Goal: Task Accomplishment & Management: Manage account settings

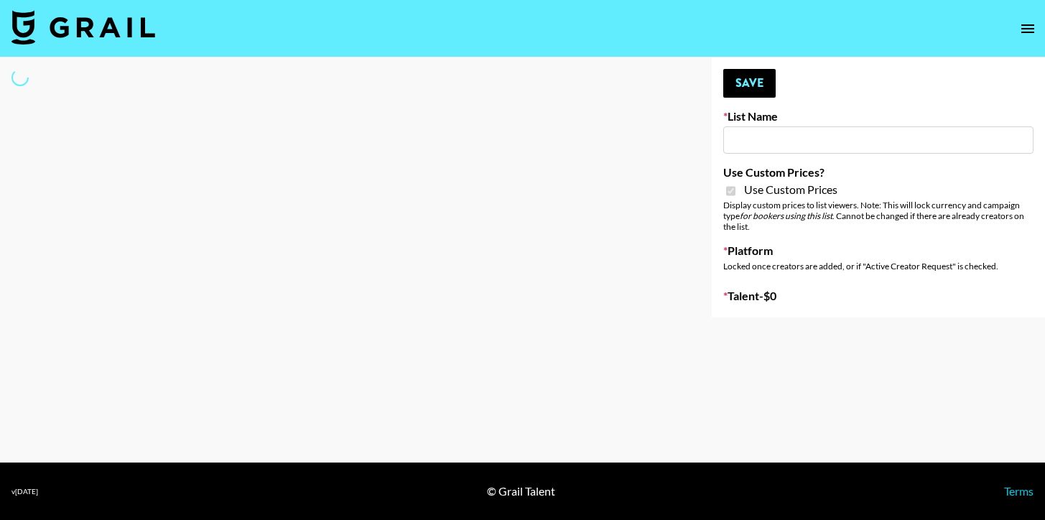
type input "Primal Harvest NEW ([DATE])"
checkbox input "true"
select select "Brand"
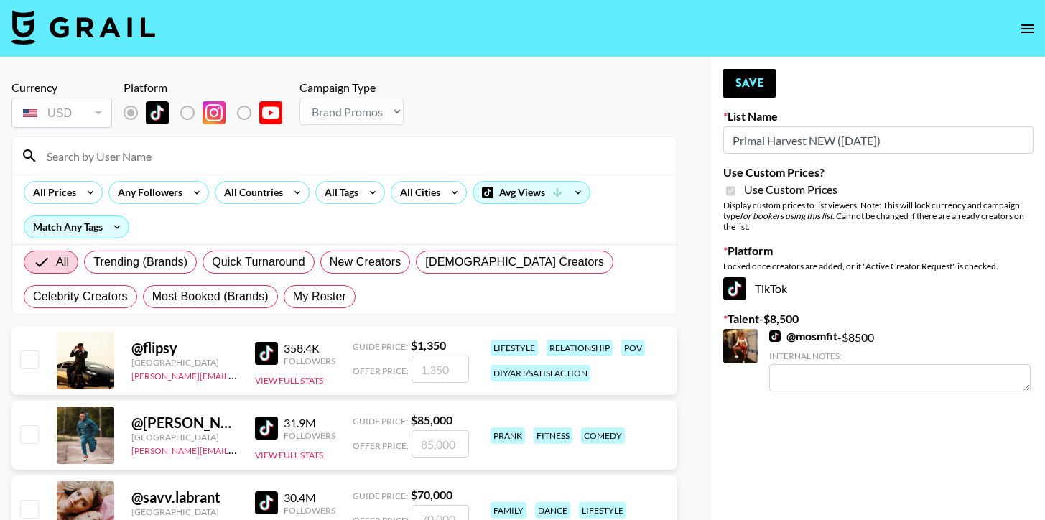
click at [221, 164] on input at bounding box center [353, 155] width 630 height 23
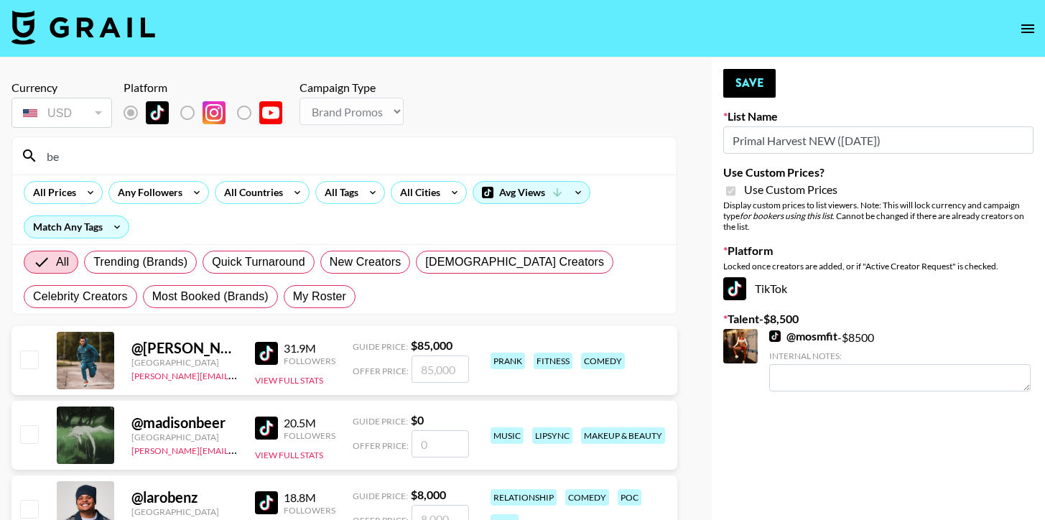
type input "b"
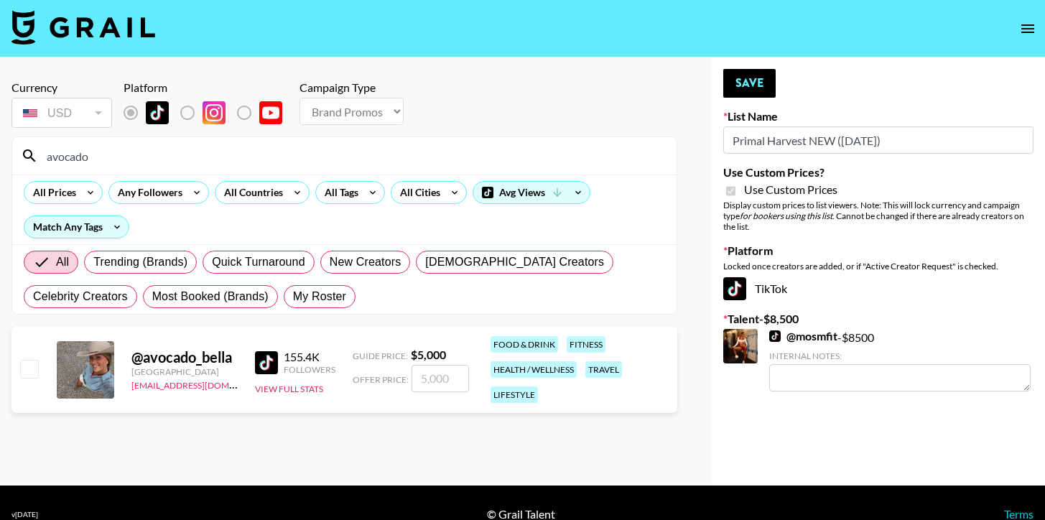
type input "avocado"
click at [36, 363] on input "checkbox" at bounding box center [28, 368] width 17 height 17
checkbox input "true"
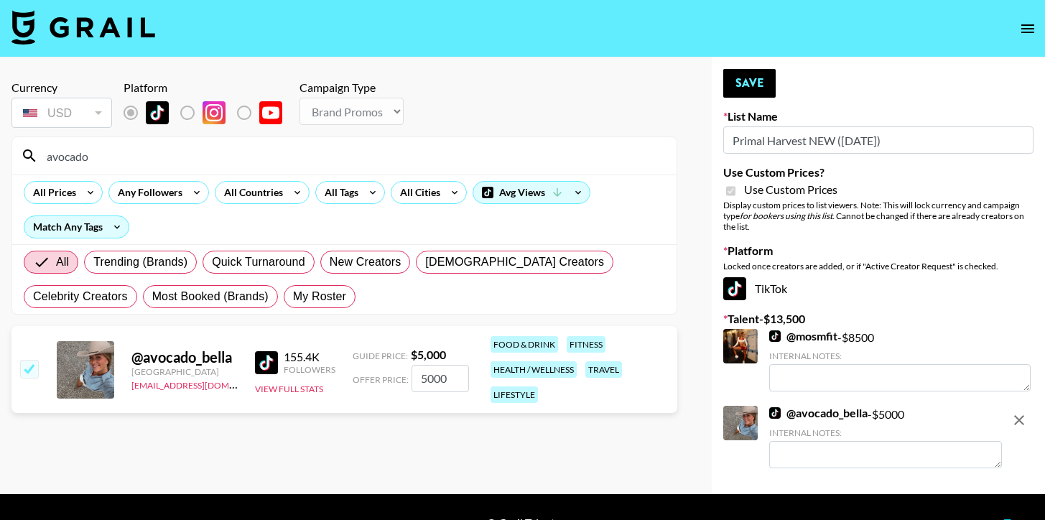
click at [430, 371] on input "5000" at bounding box center [440, 378] width 57 height 27
type input "45"
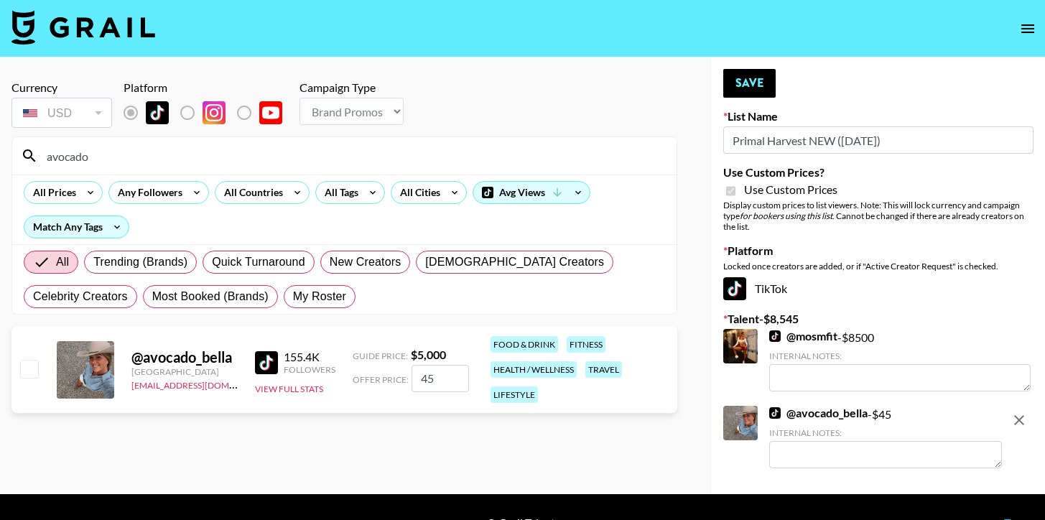
checkbox input "false"
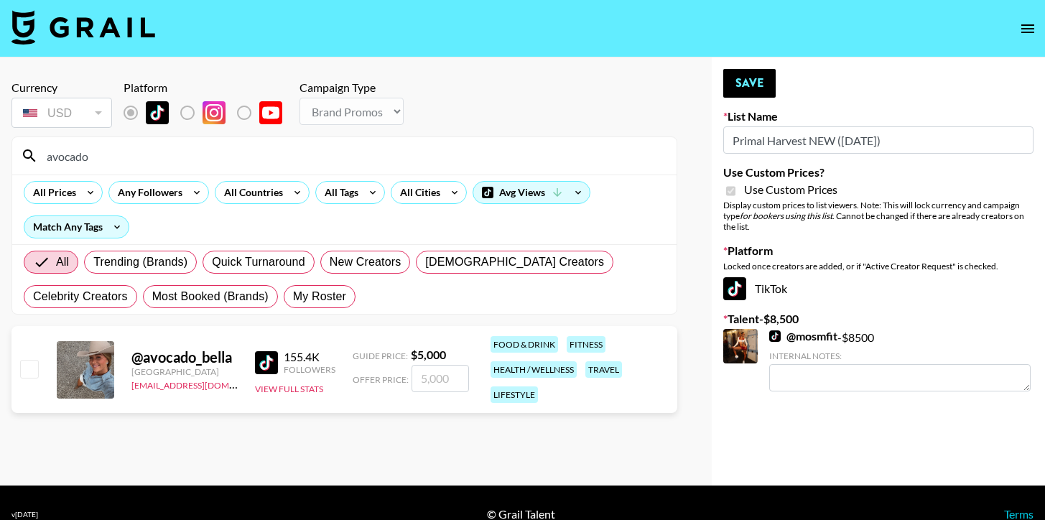
checkbox input "true"
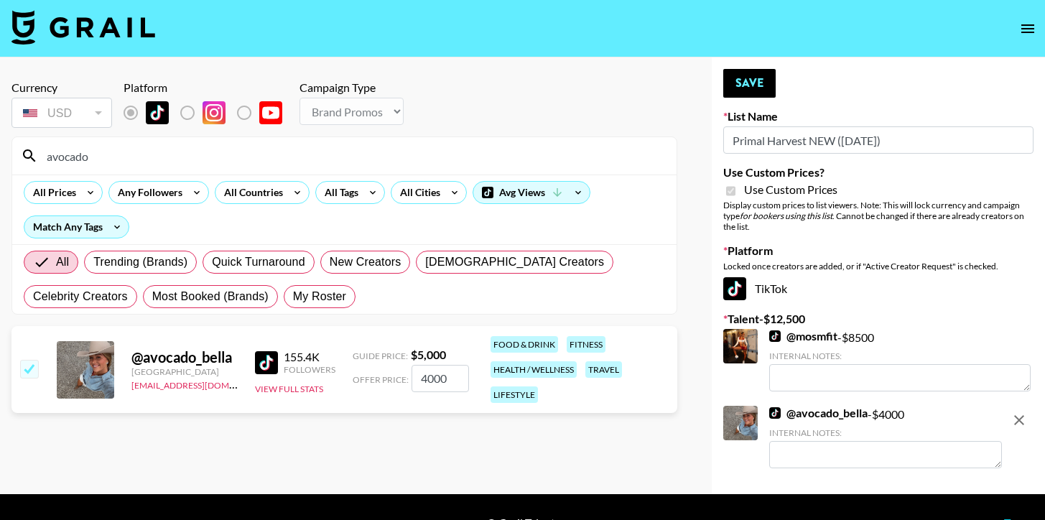
type input "4000"
click at [246, 157] on input "avocado" at bounding box center [353, 155] width 630 height 23
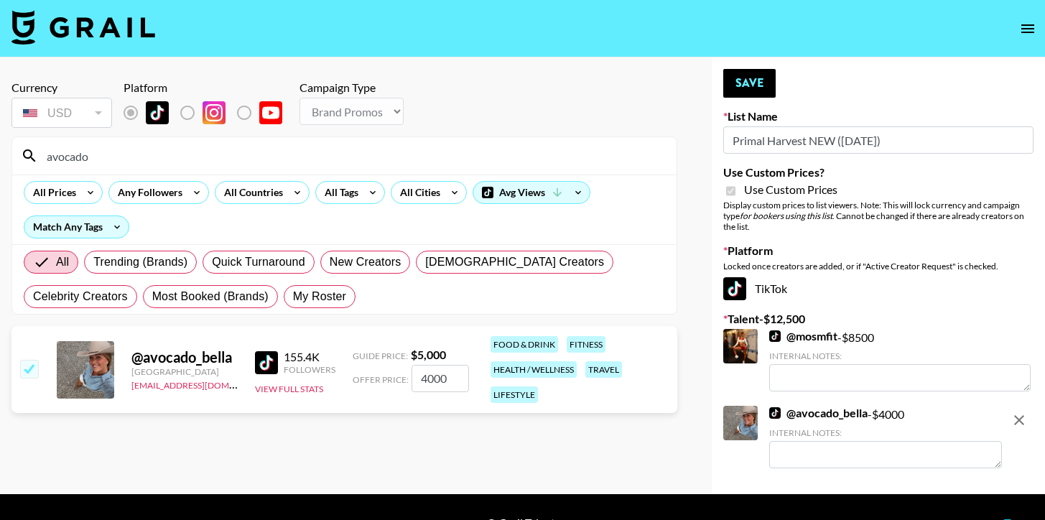
type input "j"
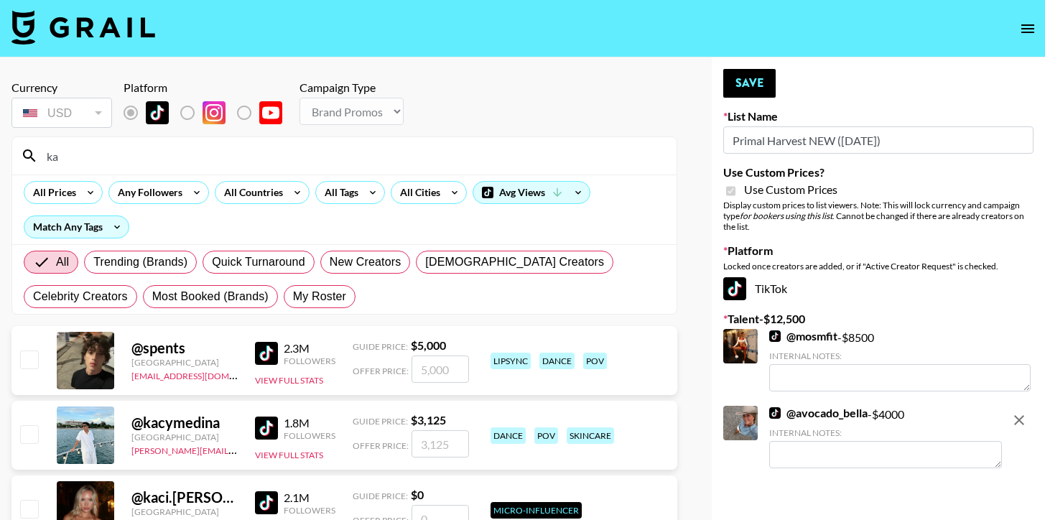
type input "k"
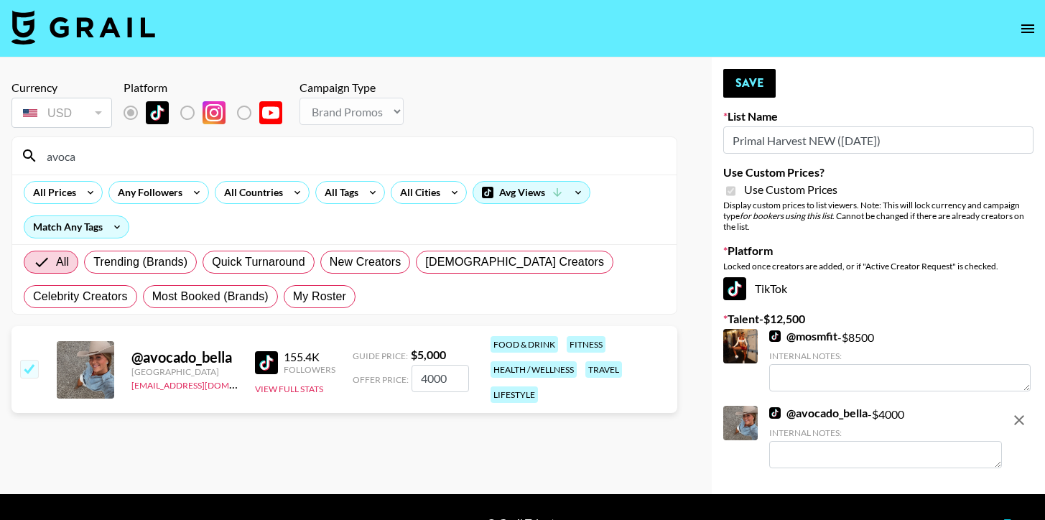
type input "avoca"
click at [434, 380] on input "4000" at bounding box center [440, 378] width 57 height 27
type input "5000"
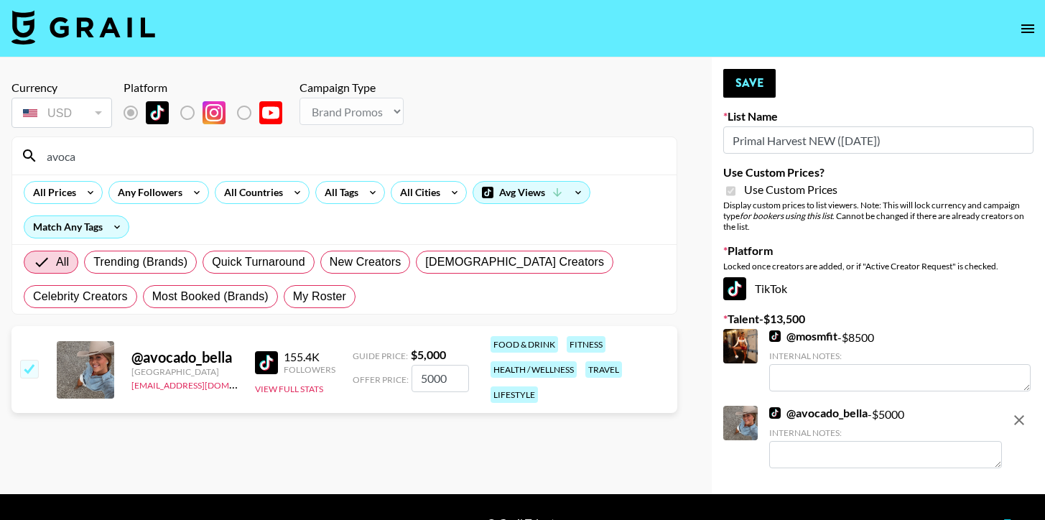
click at [184, 149] on input "avoca" at bounding box center [353, 155] width 630 height 23
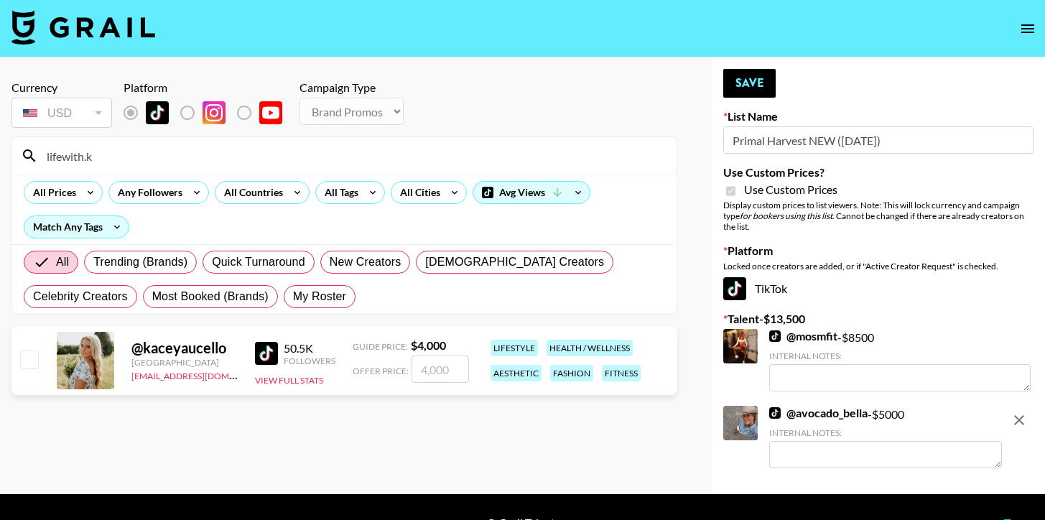
type input "lifewith.k"
click at [26, 361] on input "checkbox" at bounding box center [28, 359] width 17 height 17
checkbox input "true"
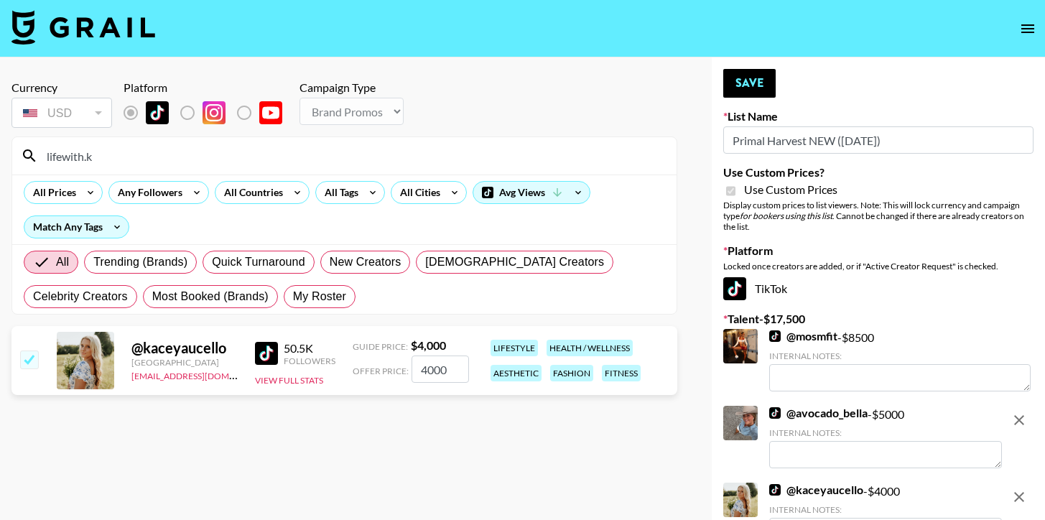
click at [425, 375] on input "4000" at bounding box center [440, 369] width 57 height 27
type input "4000"
click at [87, 156] on div "Currency is locked to USD" at bounding box center [62, 144] width 107 height 27
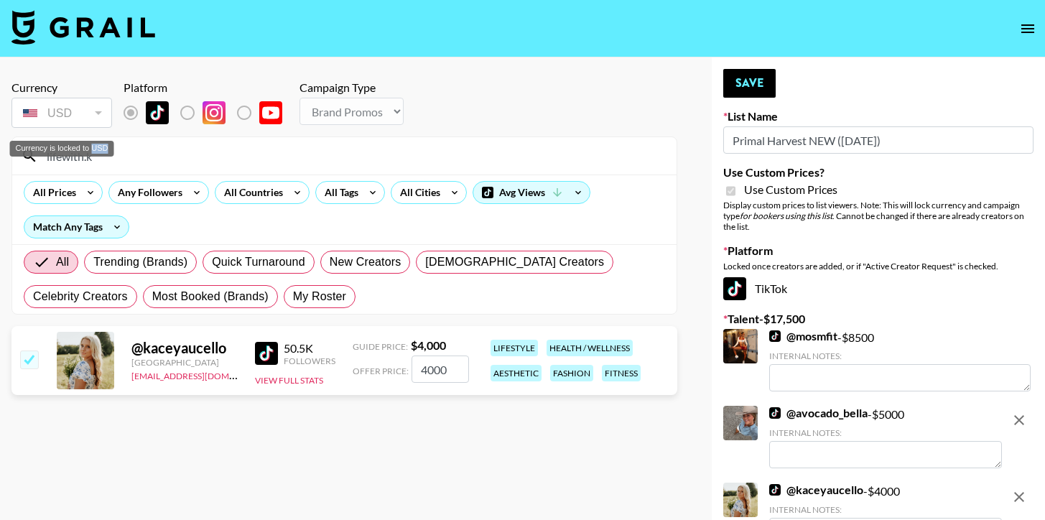
click at [87, 156] on div "Currency is locked to USD" at bounding box center [62, 144] width 107 height 27
click at [158, 169] on div "lifewith.k" at bounding box center [344, 155] width 664 height 37
click at [148, 157] on input "lifewith.k" at bounding box center [353, 155] width 630 height 23
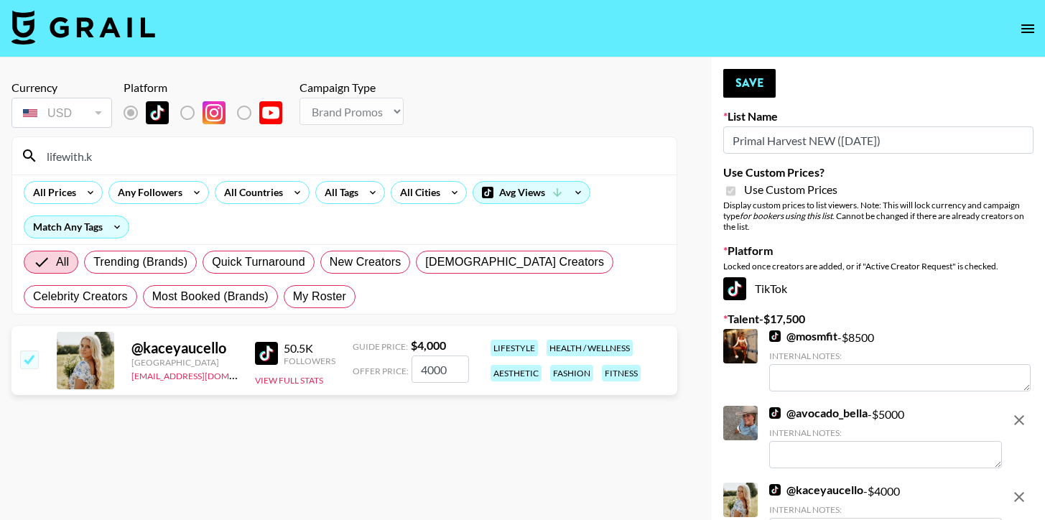
click at [148, 157] on input "lifewith.k" at bounding box center [353, 155] width 630 height 23
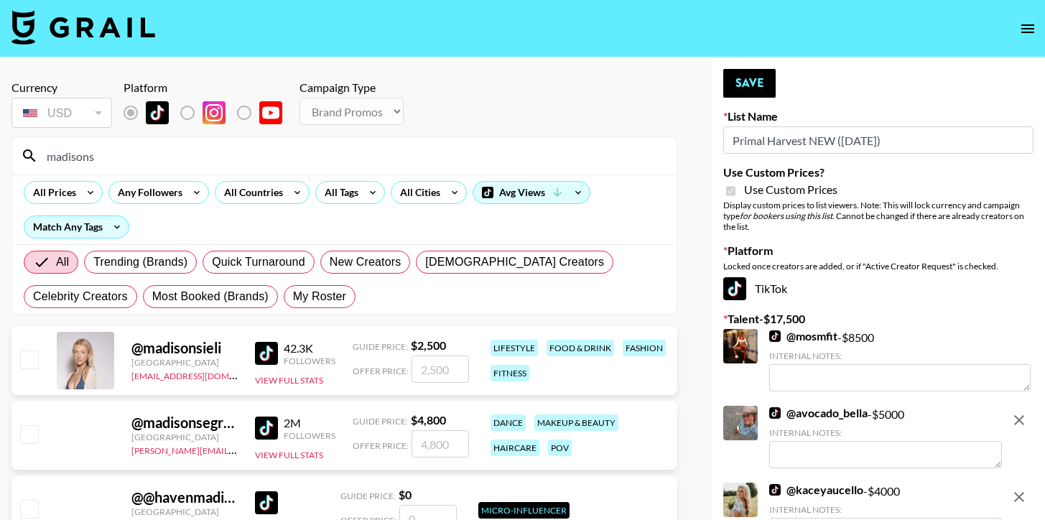
type input "madisons"
click at [35, 355] on input "checkbox" at bounding box center [28, 359] width 17 height 17
checkbox input "true"
type input "2500"
click at [180, 167] on div "madisons" at bounding box center [344, 155] width 664 height 37
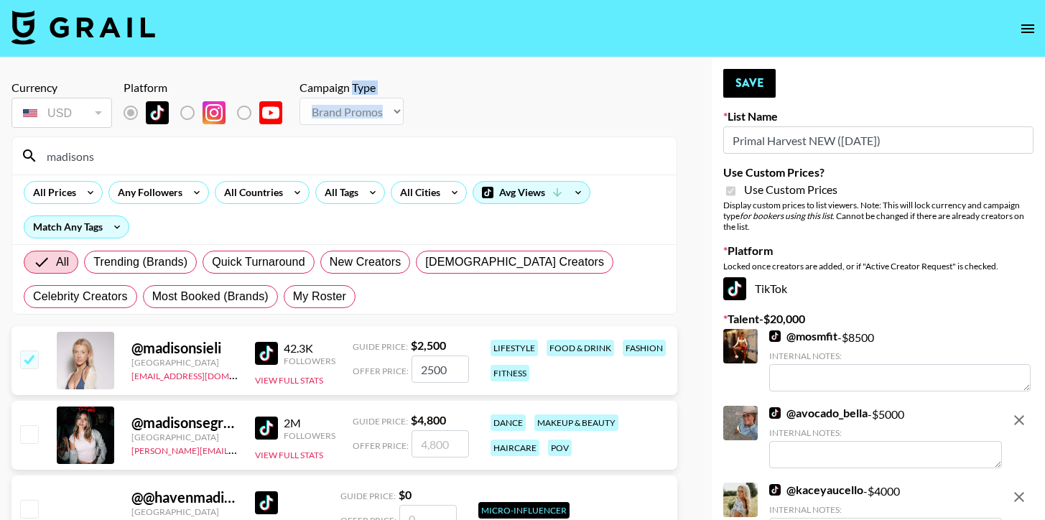
click at [180, 167] on div "madisons" at bounding box center [344, 155] width 664 height 37
click at [177, 159] on input "madisons" at bounding box center [353, 155] width 630 height 23
checkbox input "false"
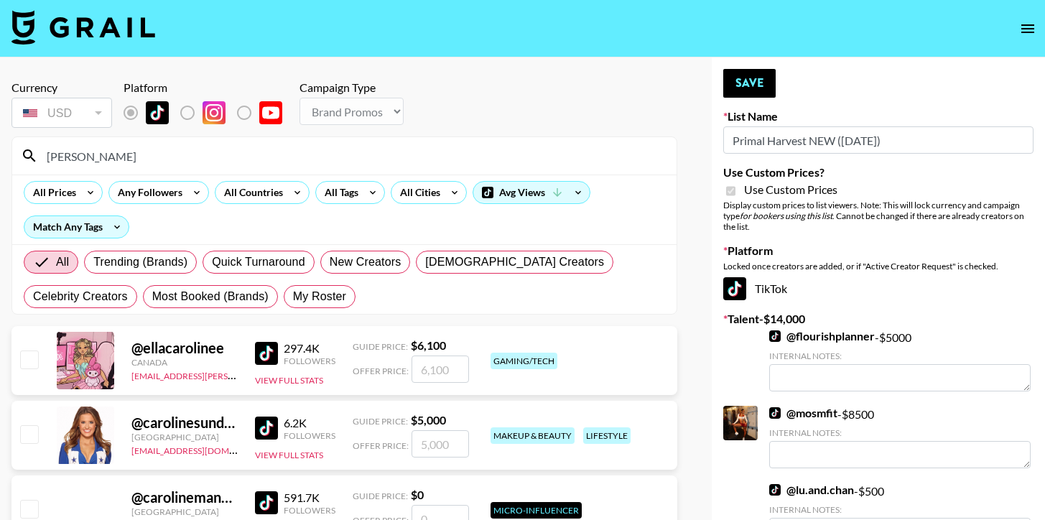
click at [245, 155] on input "caroline" at bounding box center [353, 155] width 630 height 23
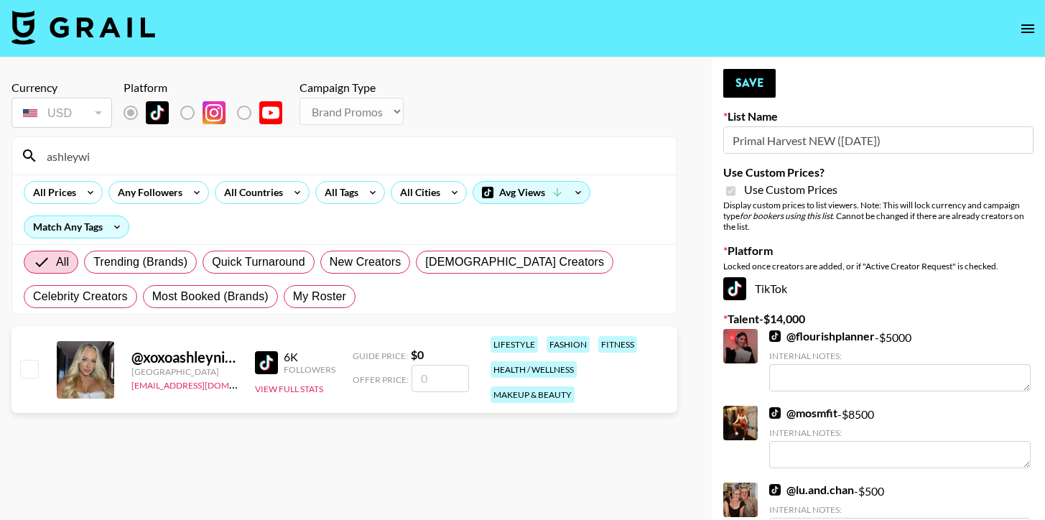
type input "ashleywi"
click at [23, 363] on input "checkbox" at bounding box center [28, 368] width 17 height 17
click at [33, 363] on input "checkbox" at bounding box center [28, 368] width 17 height 17
click at [458, 374] on input "number" at bounding box center [440, 378] width 57 height 27
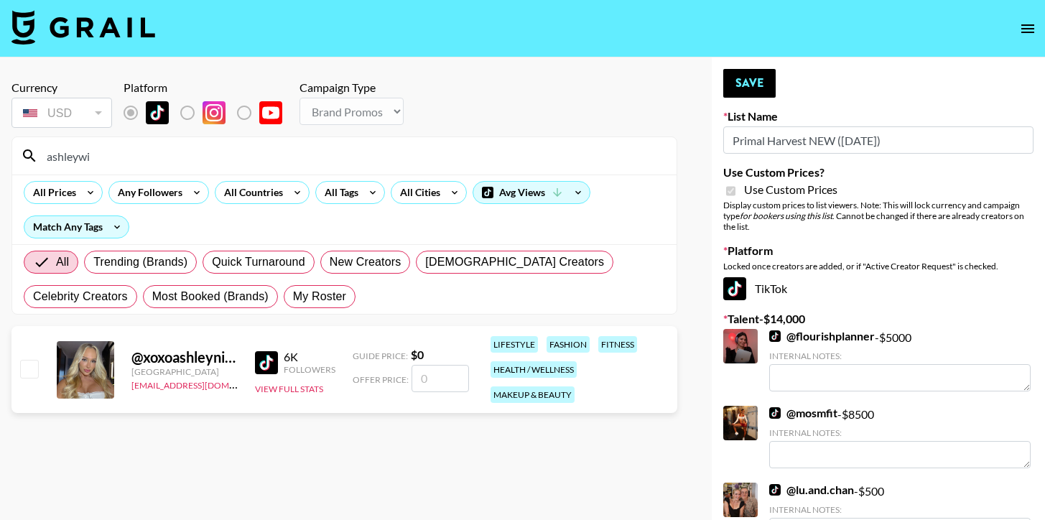
click at [458, 374] on input "number" at bounding box center [440, 378] width 57 height 27
checkbox input "true"
type input "5"
checkbox input "false"
checkbox input "true"
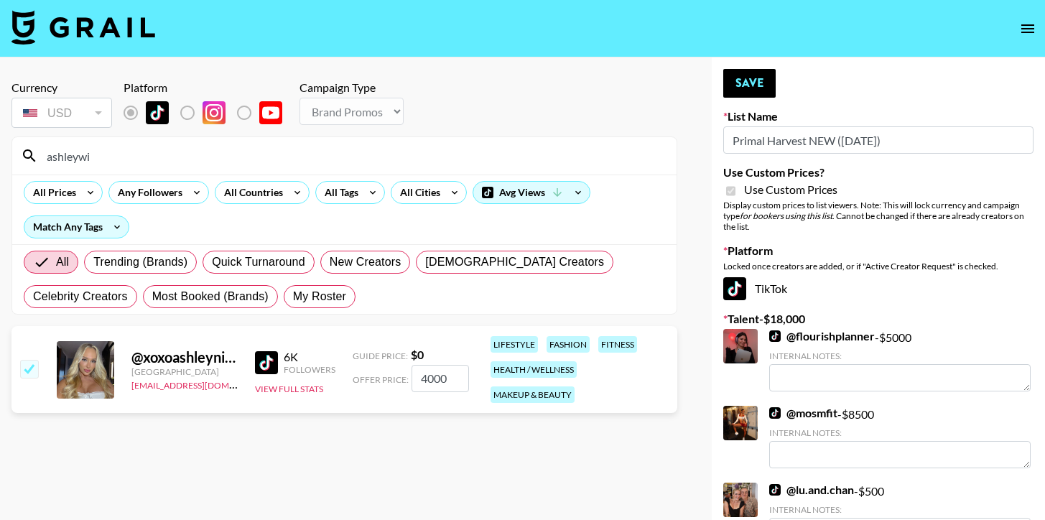
click at [429, 377] on input "4000" at bounding box center [440, 378] width 57 height 27
type input "3000"
click at [751, 82] on button "Save" at bounding box center [749, 83] width 52 height 29
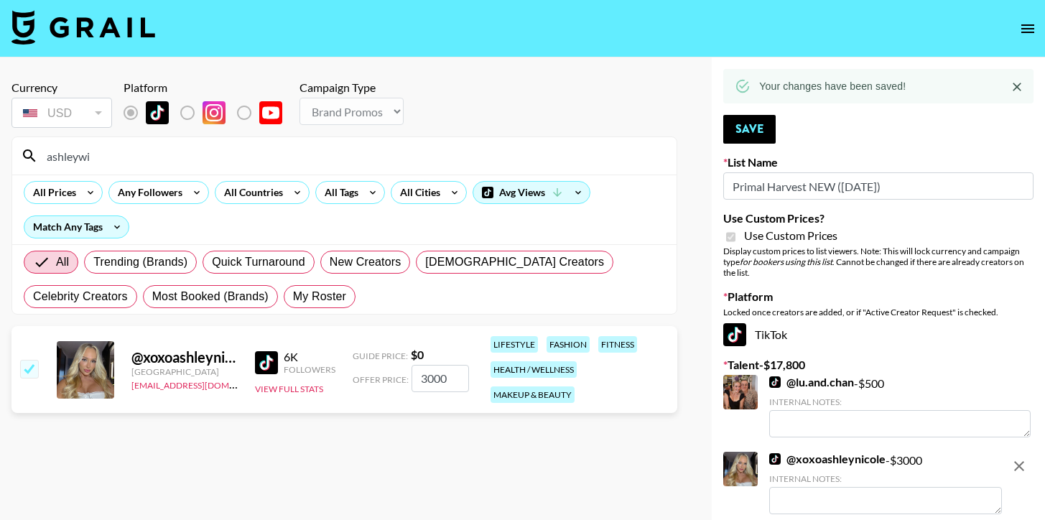
type textarea "Student athlete"
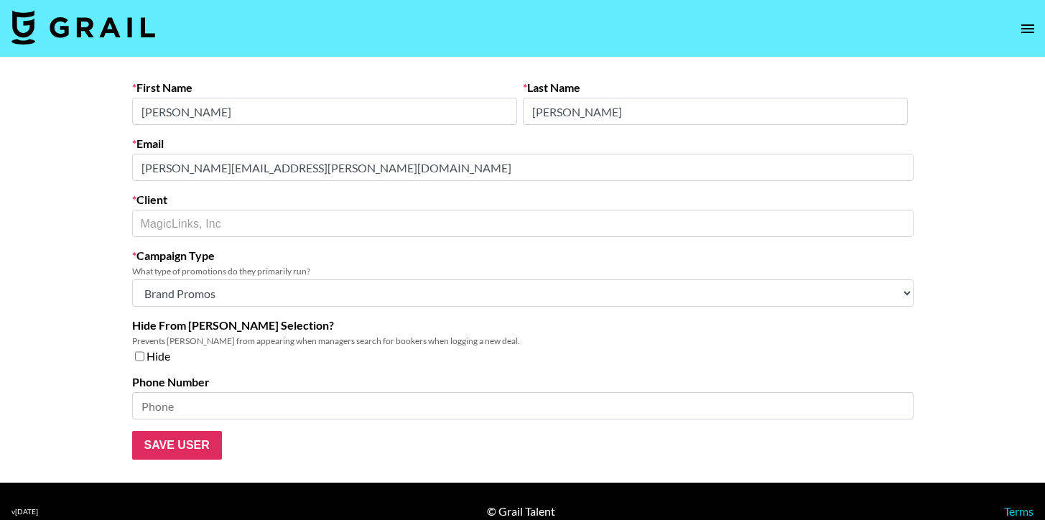
select select "Brand"
click at [1024, 23] on icon "open drawer" at bounding box center [1027, 28] width 17 height 17
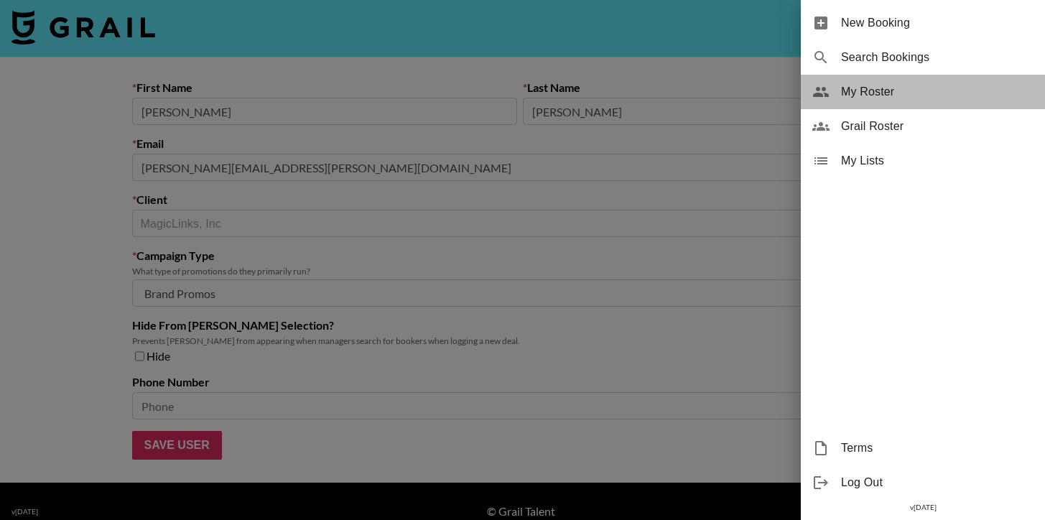
click at [888, 91] on span "My Roster" at bounding box center [937, 91] width 193 height 17
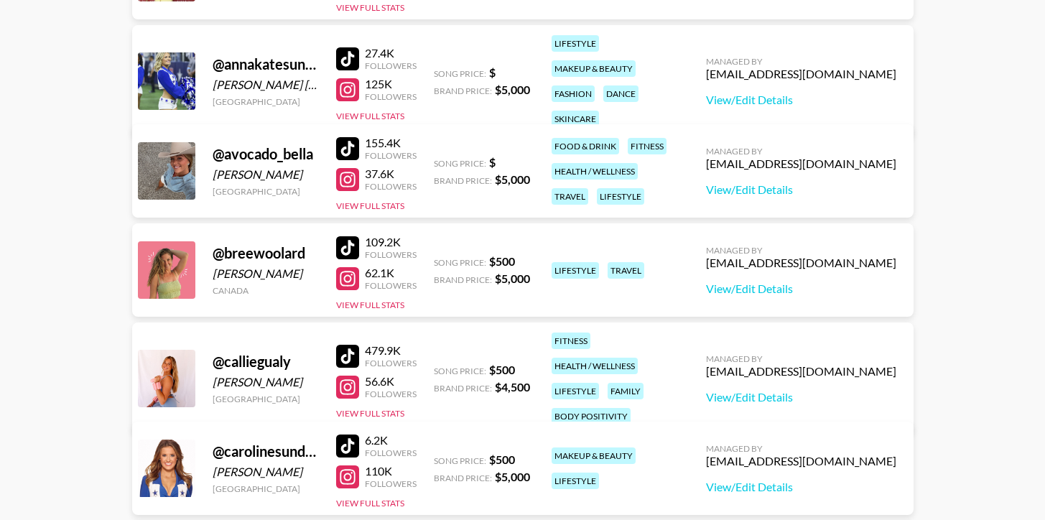
scroll to position [286, 0]
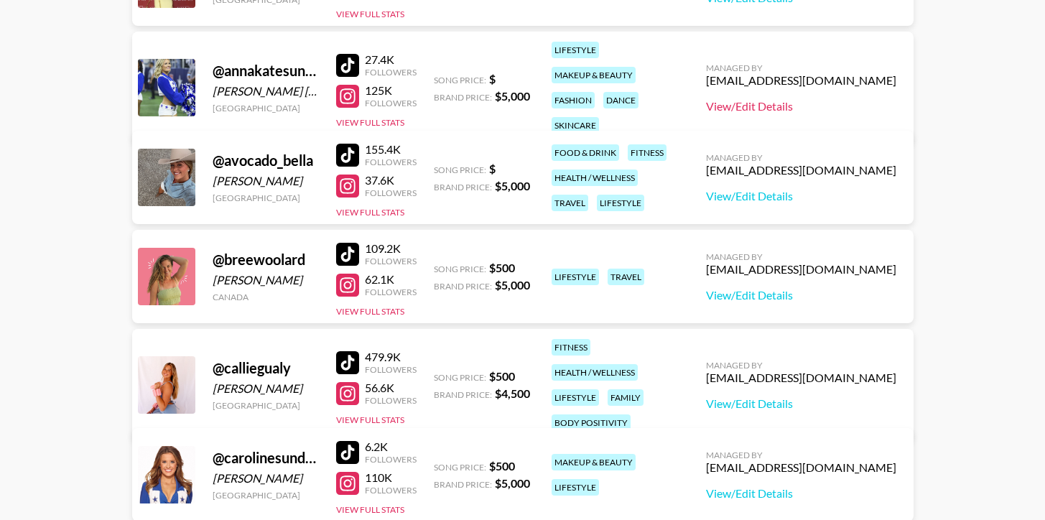
click at [821, 99] on link "View/Edit Details" at bounding box center [801, 106] width 190 height 14
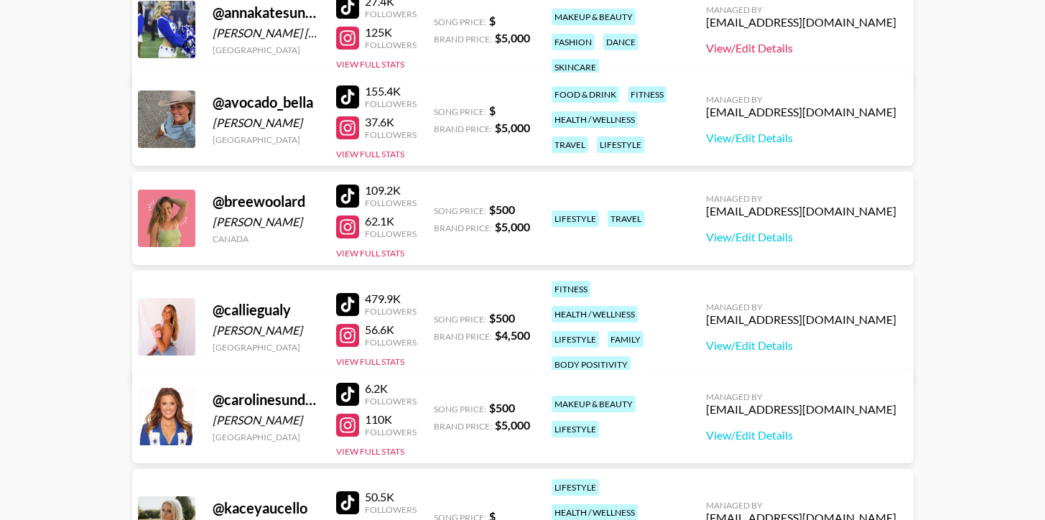
scroll to position [0, 0]
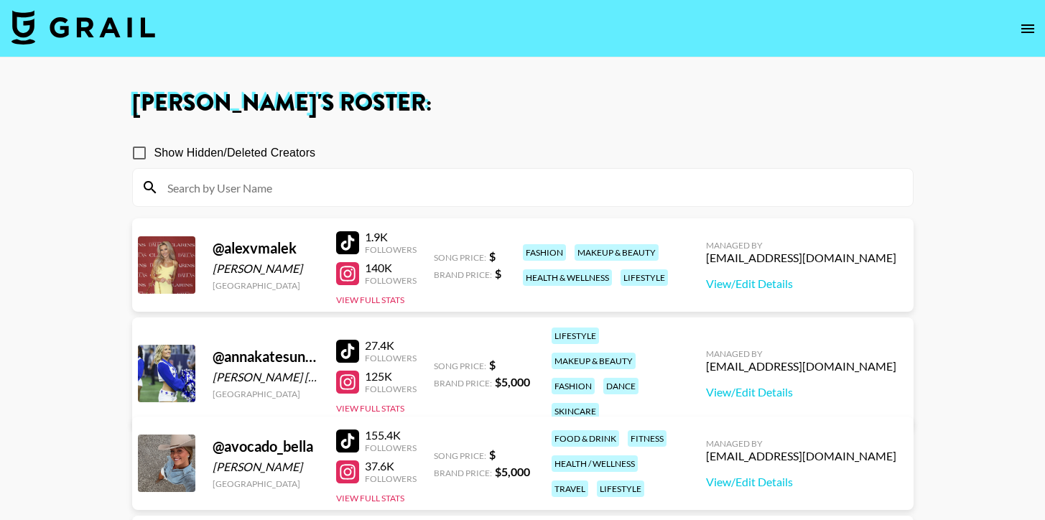
click at [1017, 24] on button "open drawer" at bounding box center [1028, 28] width 29 height 29
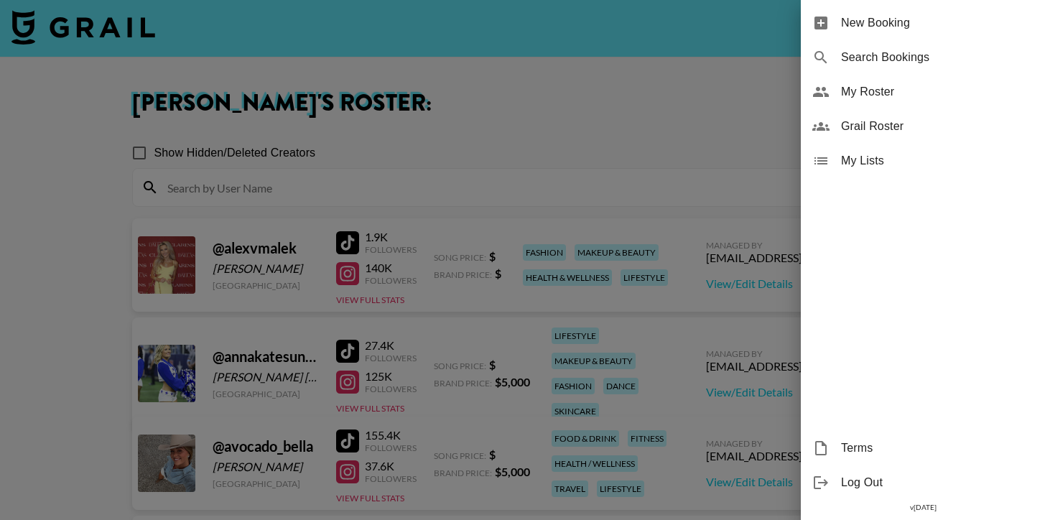
click at [875, 125] on span "Grail Roster" at bounding box center [937, 126] width 193 height 17
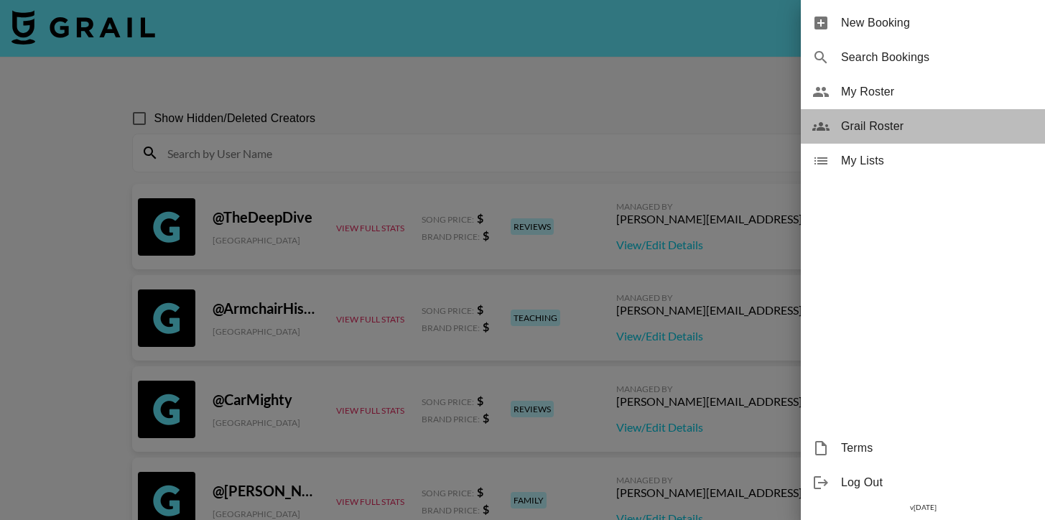
click at [875, 125] on span "Grail Roster" at bounding box center [937, 126] width 193 height 17
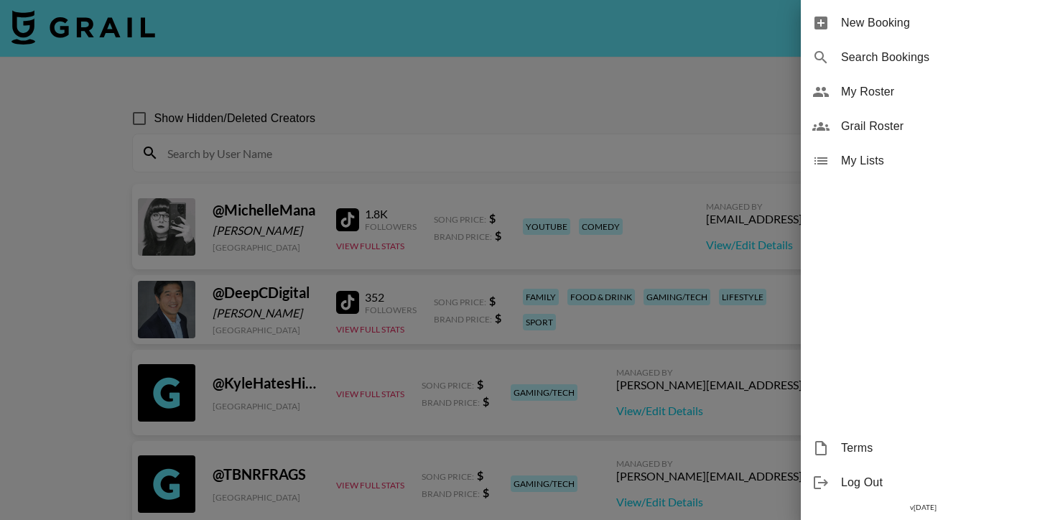
click at [444, 105] on div at bounding box center [522, 260] width 1045 height 520
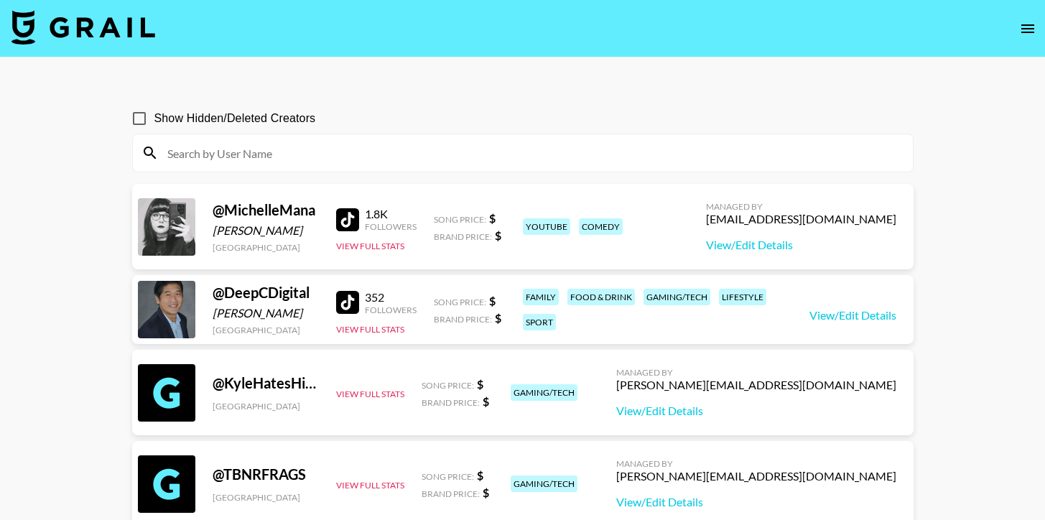
click at [437, 158] on input at bounding box center [532, 153] width 746 height 23
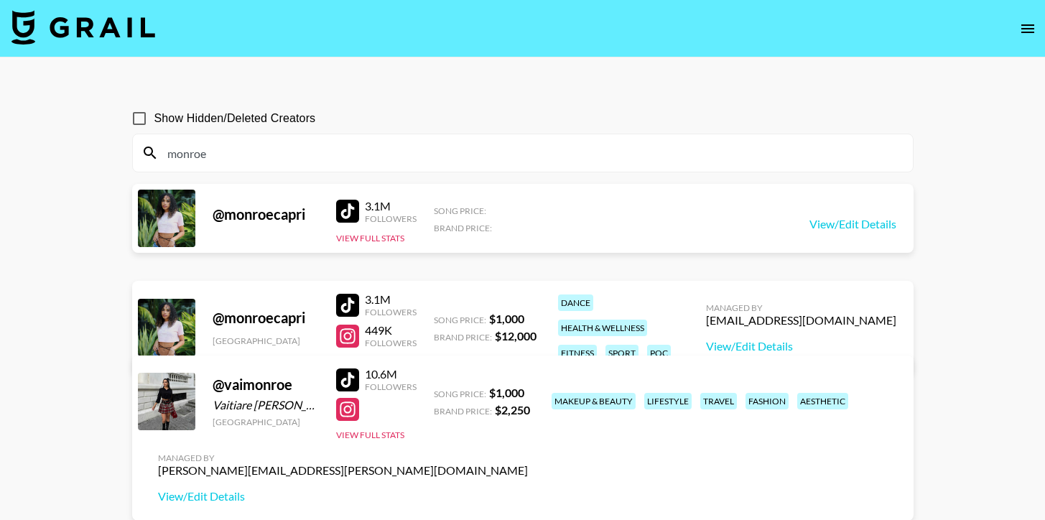
type input "monroe"
click at [134, 112] on input "Show Hidden/Deleted Creators" at bounding box center [139, 118] width 30 height 30
checkbox input "true"
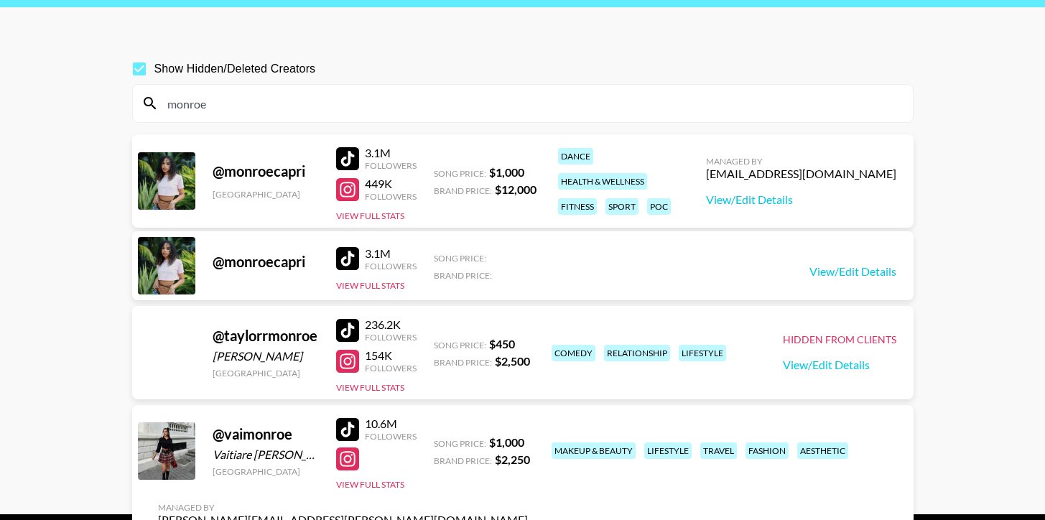
scroll to position [51, 0]
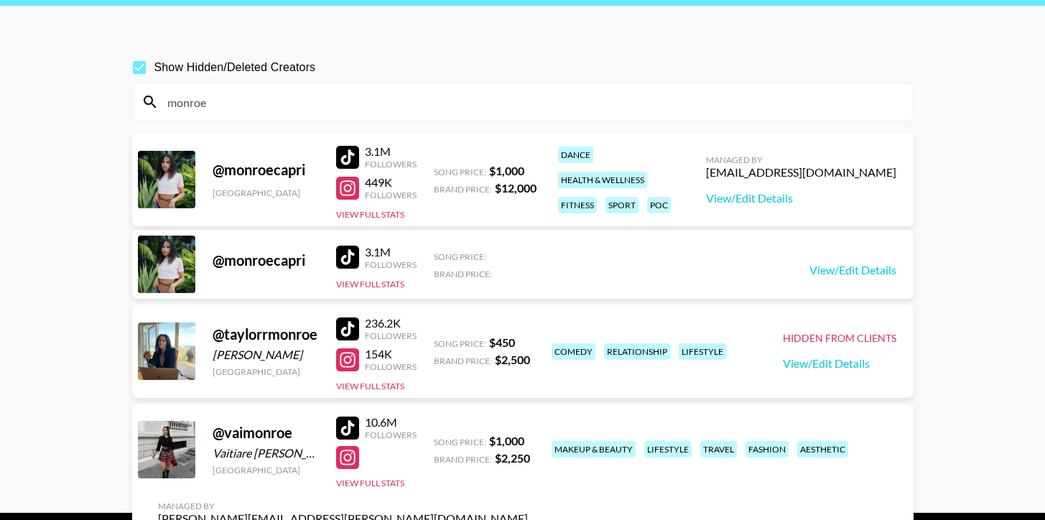
click at [244, 104] on input "monroe" at bounding box center [532, 102] width 746 height 23
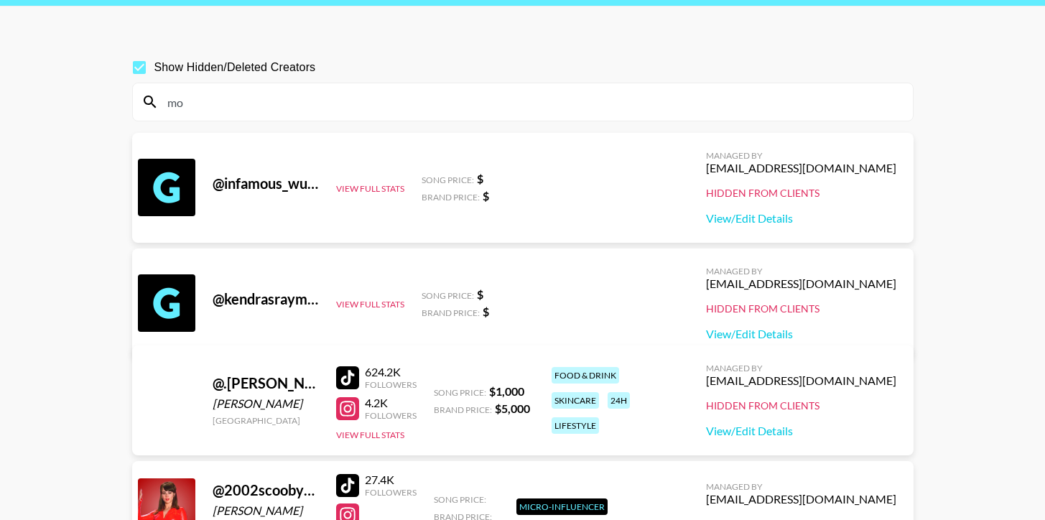
type input "m"
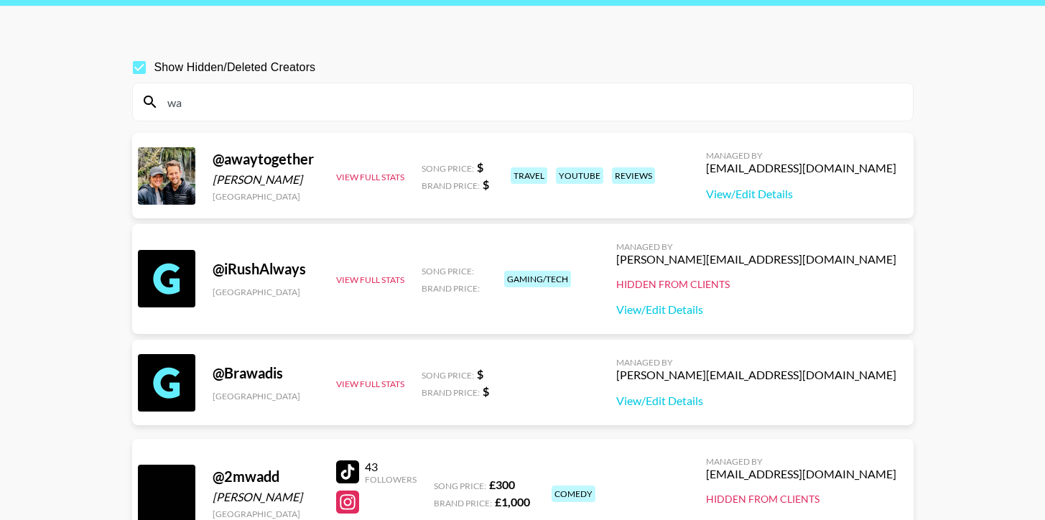
type input "w"
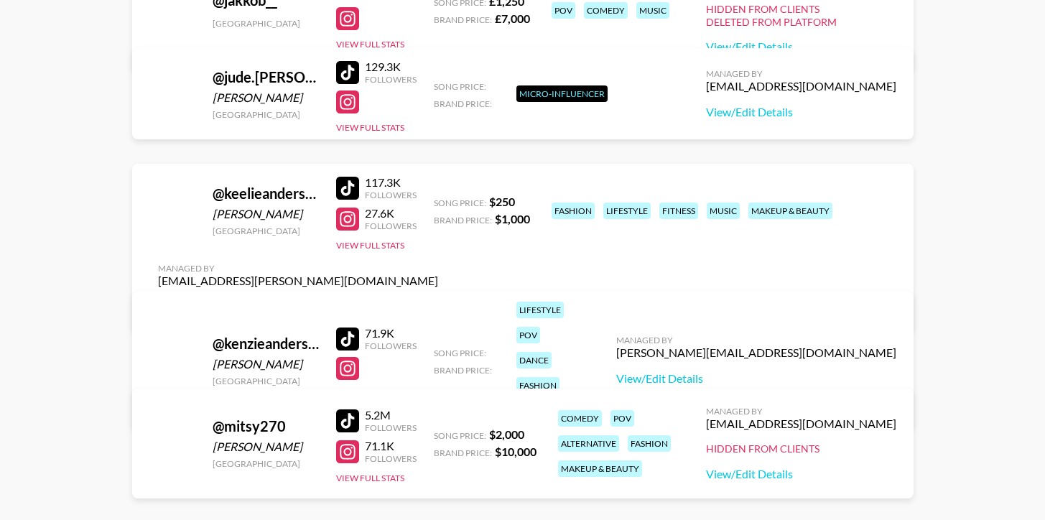
scroll to position [1279, 0]
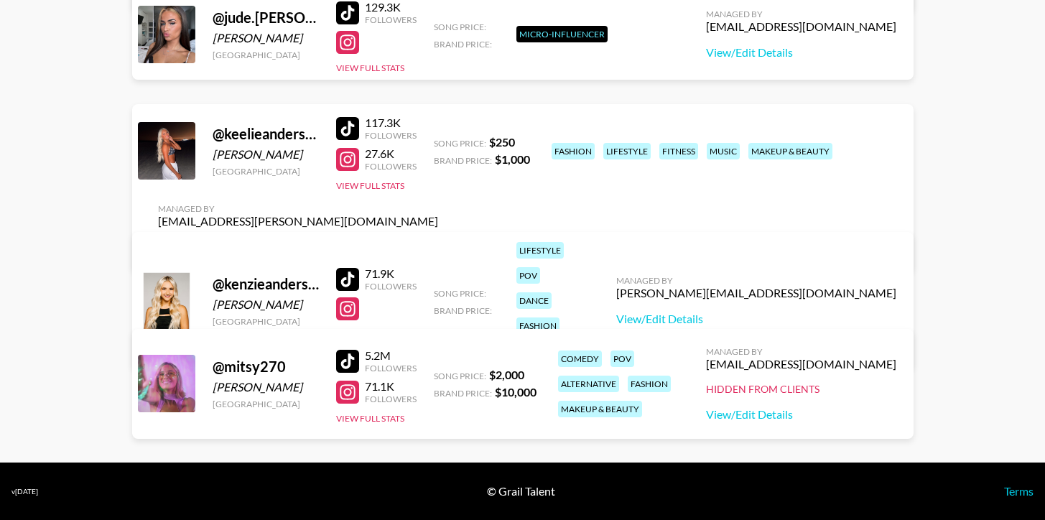
type input "anderson"
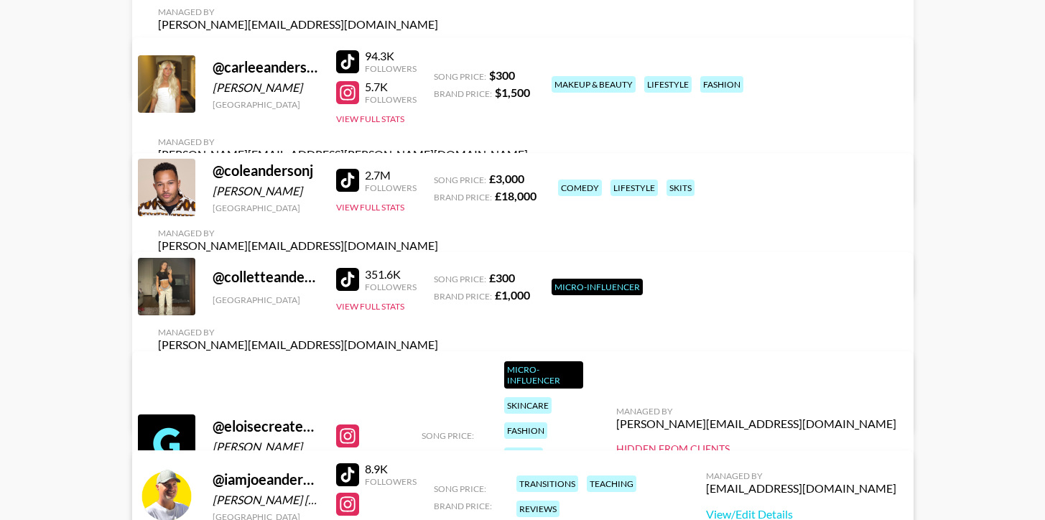
scroll to position [249, 0]
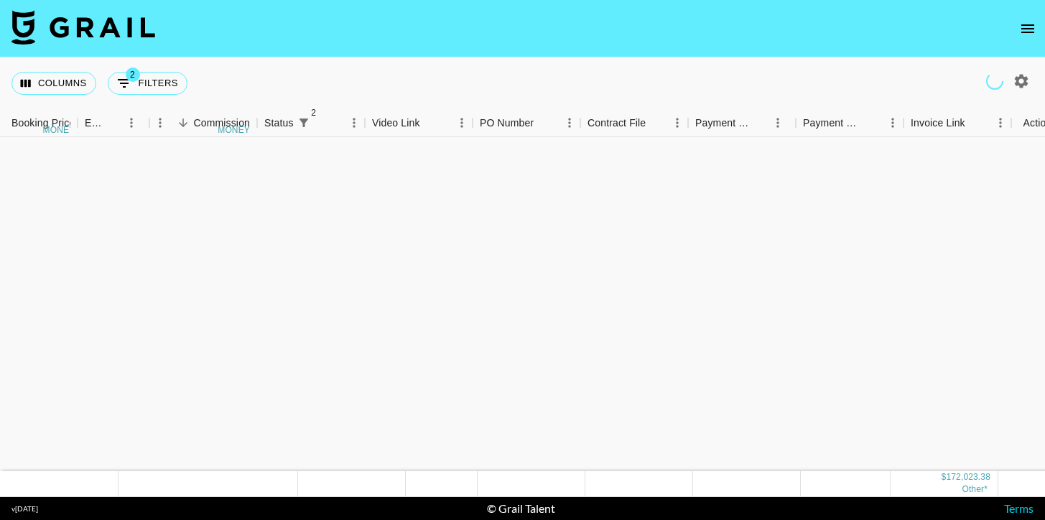
scroll to position [1661, 921]
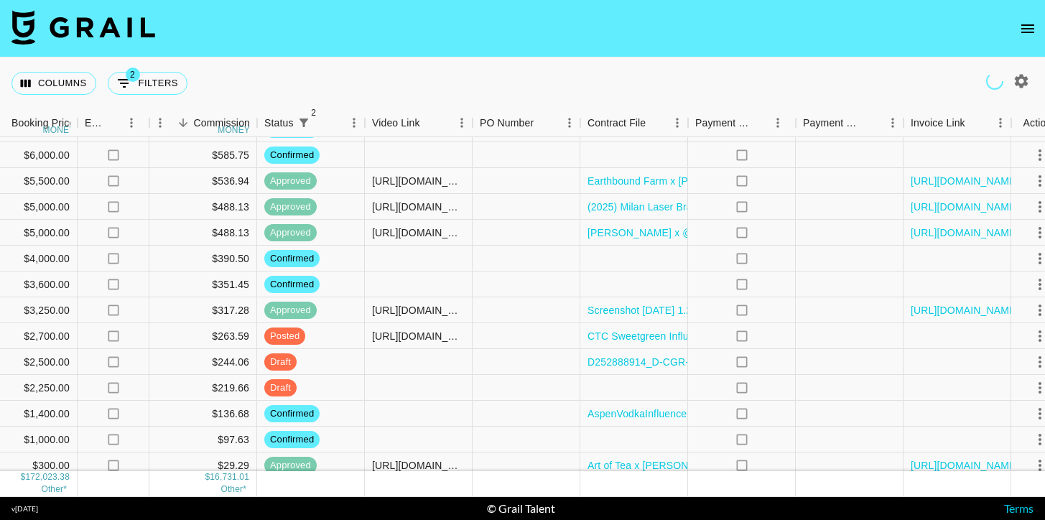
click at [1022, 81] on icon "button" at bounding box center [1021, 81] width 17 height 17
select select "Dec '24"
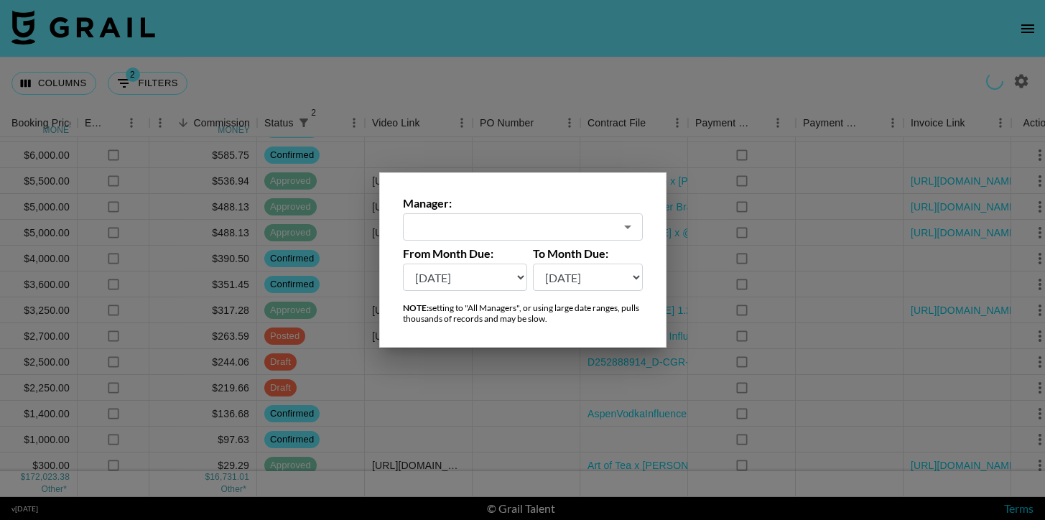
click at [561, 213] on div "​" at bounding box center [523, 226] width 240 height 27
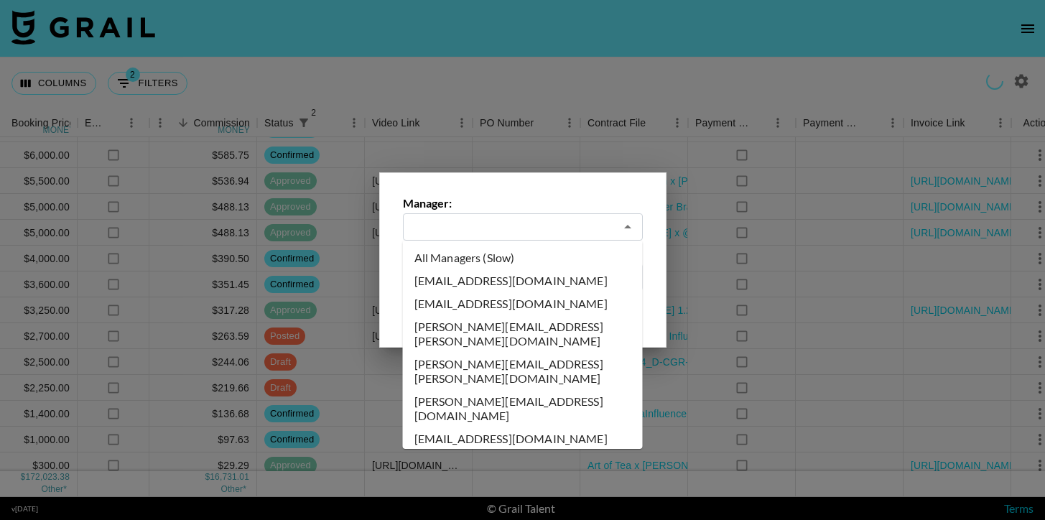
click at [534, 187] on div "Manager: ​ From Month Due: Aug '26 Jul '26 Jun '26 May '26 Apr '26 Mar '26 Feb …" at bounding box center [522, 259] width 287 height 175
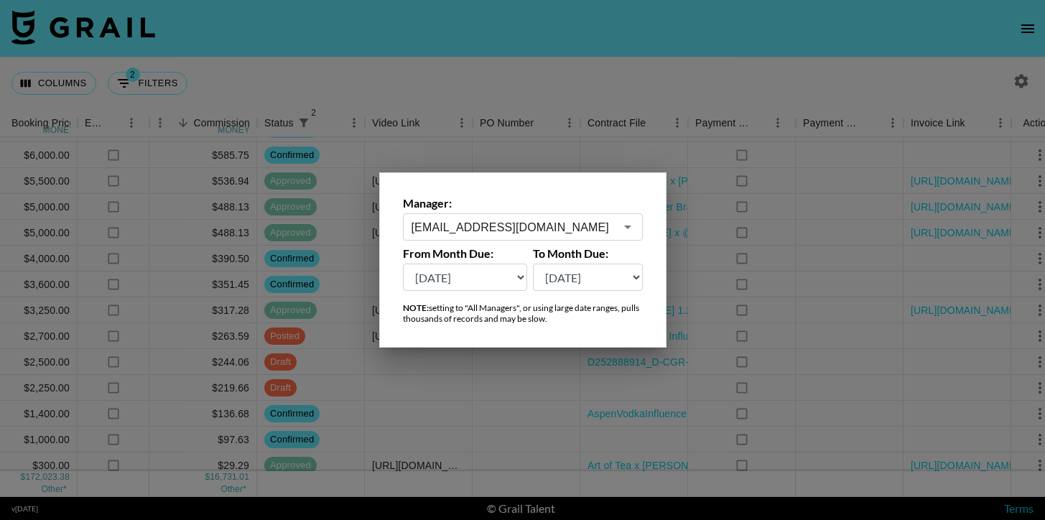
type input "[EMAIL_ADDRESS][DOMAIN_NAME]"
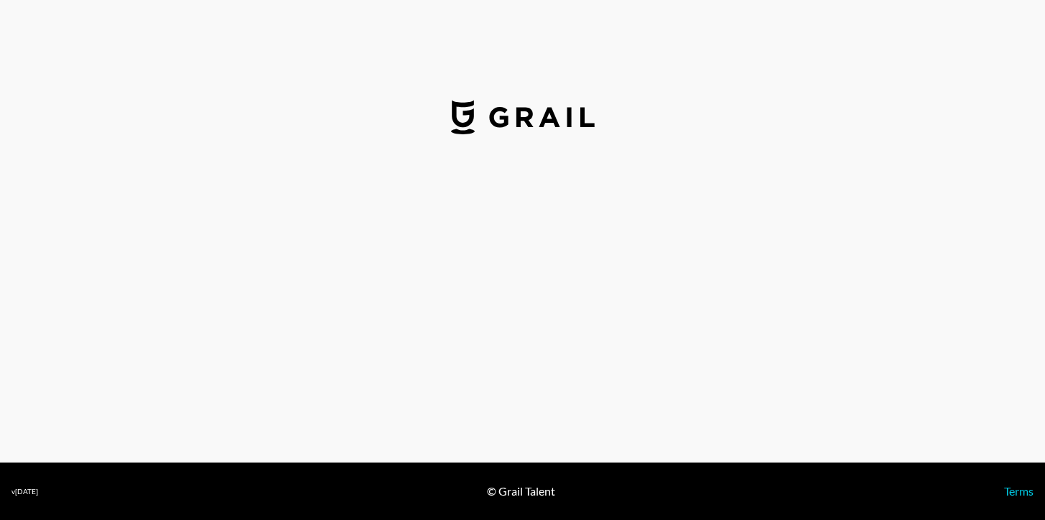
select select "USD"
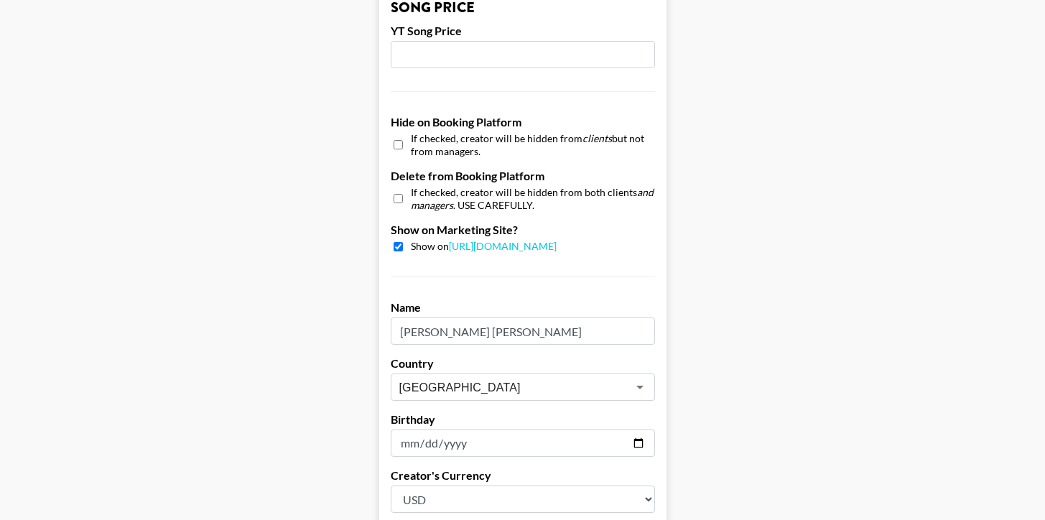
scroll to position [1266, 0]
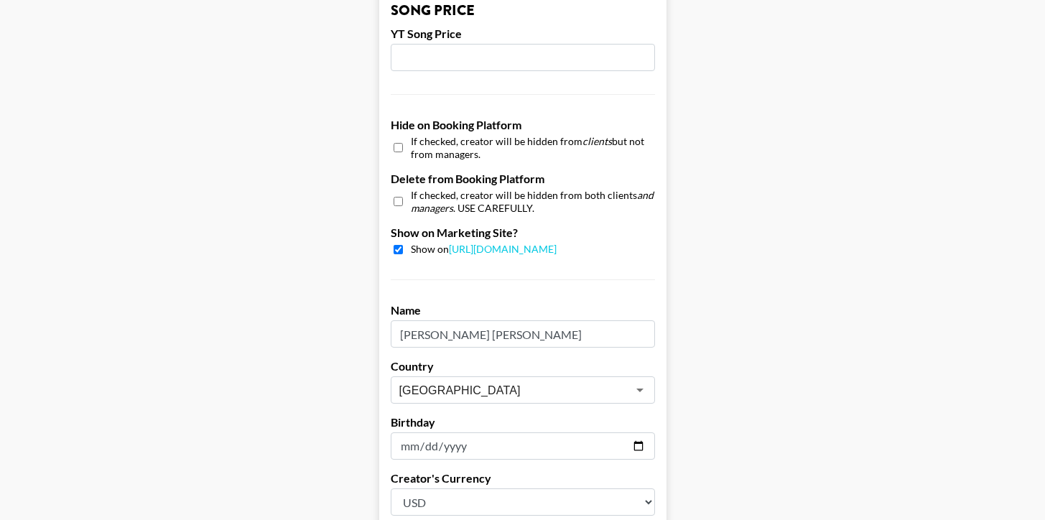
click at [397, 147] on input "checkbox" at bounding box center [398, 147] width 9 height 21
checkbox input "true"
click at [397, 250] on input "checkbox" at bounding box center [398, 249] width 9 height 9
checkbox input "false"
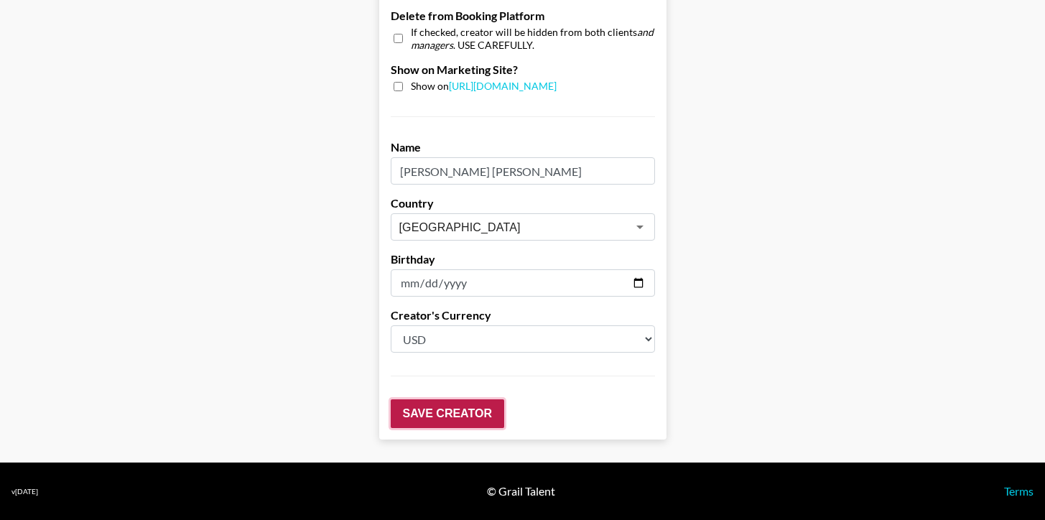
click at [448, 419] on input "Save Creator" at bounding box center [448, 413] width 114 height 29
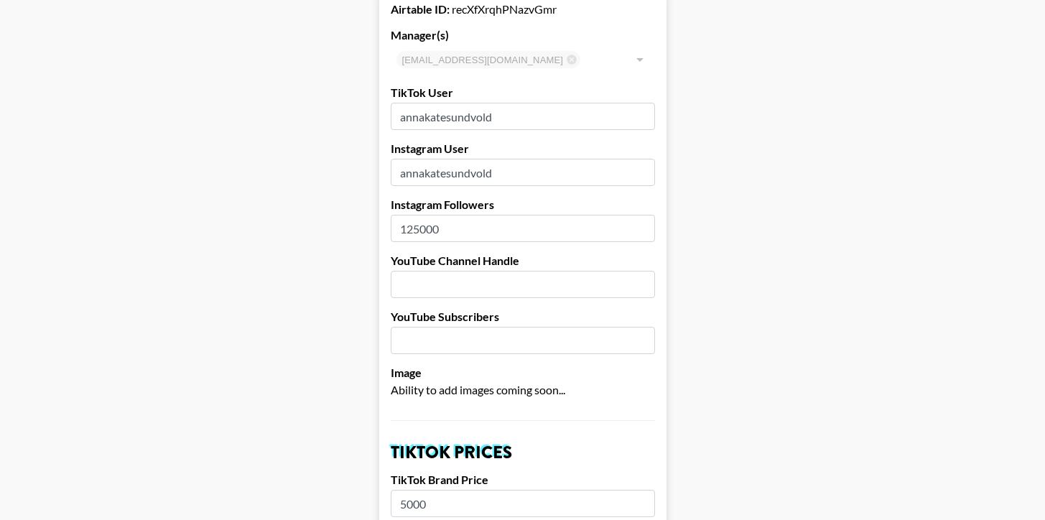
scroll to position [0, 0]
